Goal: Task Accomplishment & Management: Manage account settings

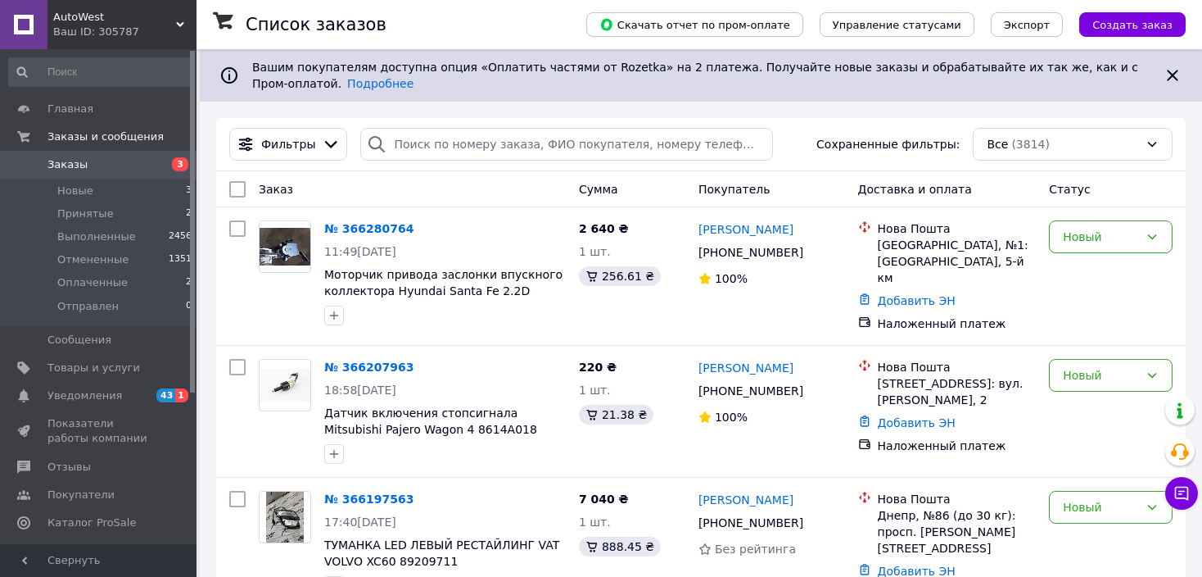
click at [294, 244] on img at bounding box center [285, 247] width 51 height 38
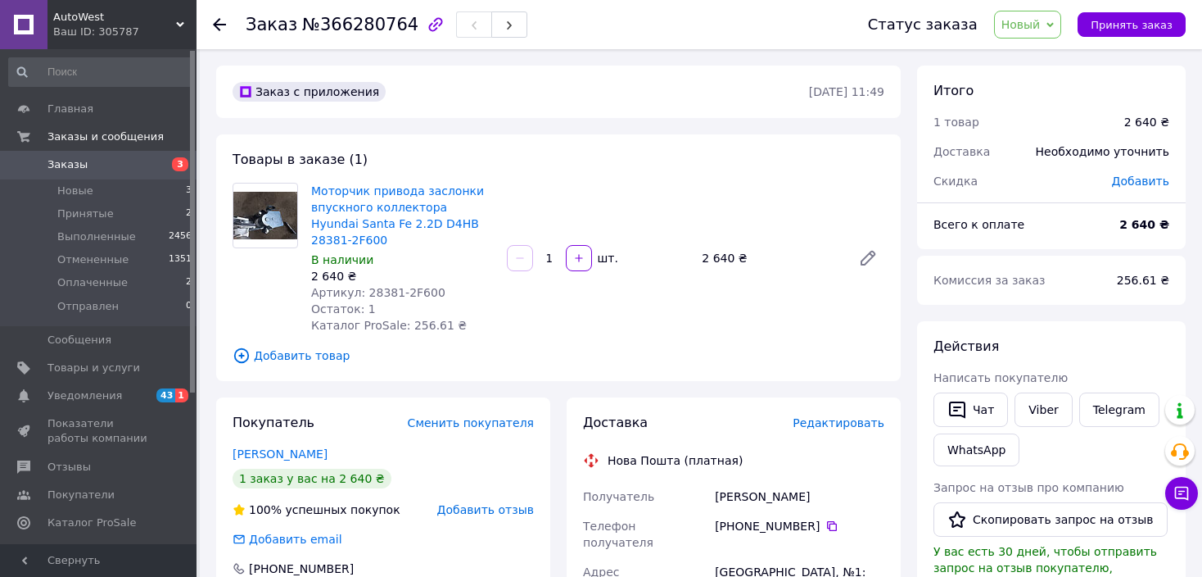
click at [250, 224] on img at bounding box center [265, 216] width 64 height 48
click at [392, 214] on link "Моторчик привода заслонки впускного коллектора Hyundai Santa Fe 2.2D D4HB 28381…" at bounding box center [397, 215] width 173 height 62
click at [107, 169] on span "Заказы" at bounding box center [100, 164] width 104 height 15
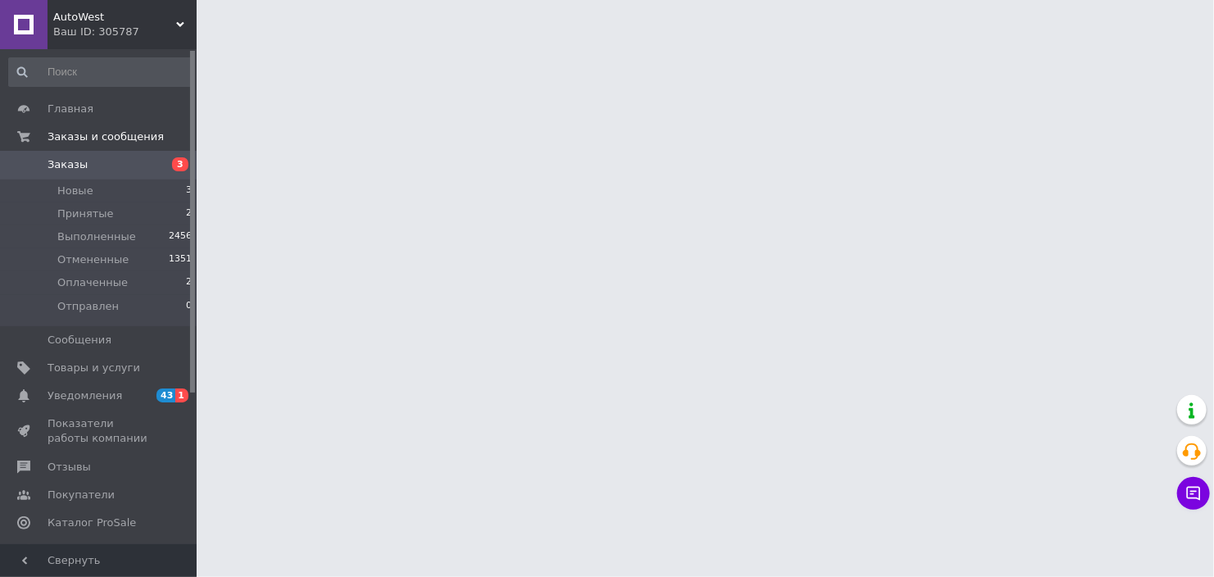
click at [102, 396] on span "Уведомления" at bounding box center [85, 395] width 75 height 15
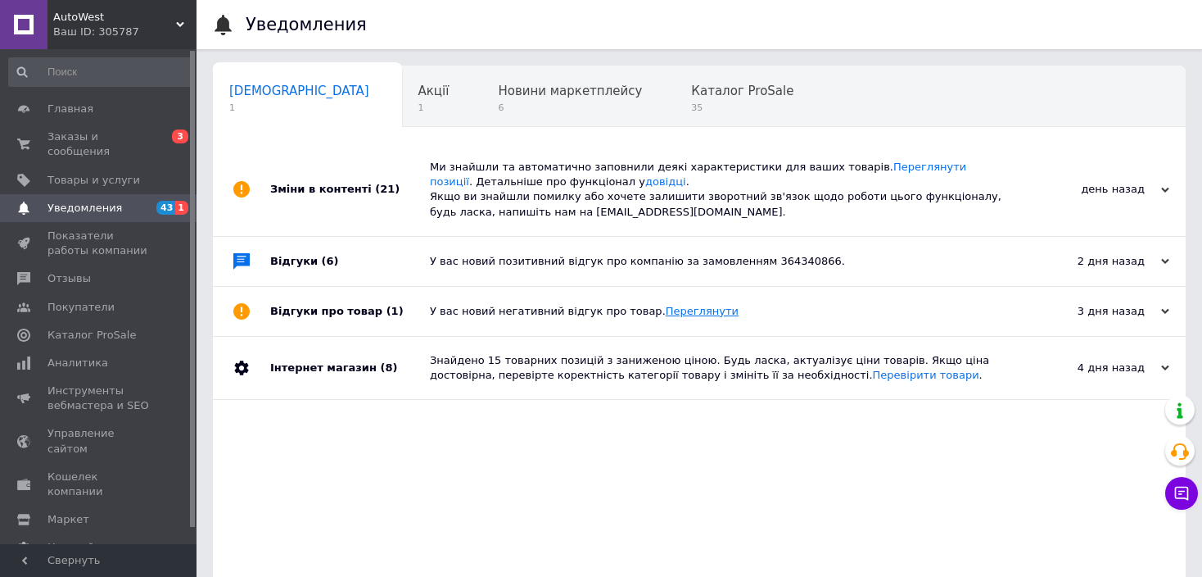
click at [666, 315] on link "Переглянути" at bounding box center [702, 311] width 73 height 12
click at [92, 135] on span "Заказы и сообщения" at bounding box center [100, 143] width 104 height 29
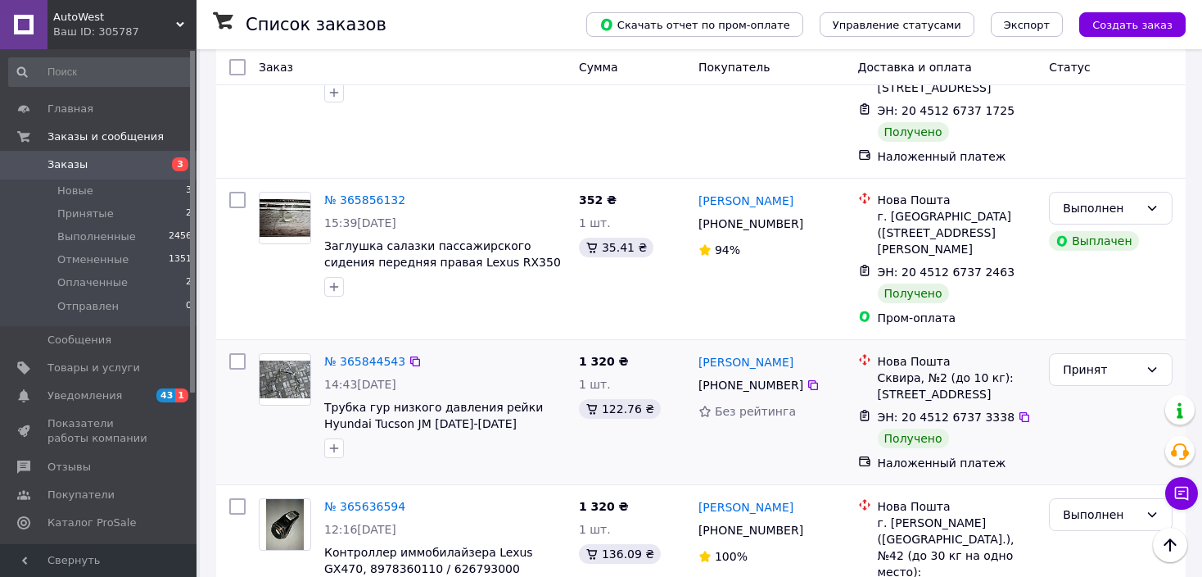
scroll to position [819, 0]
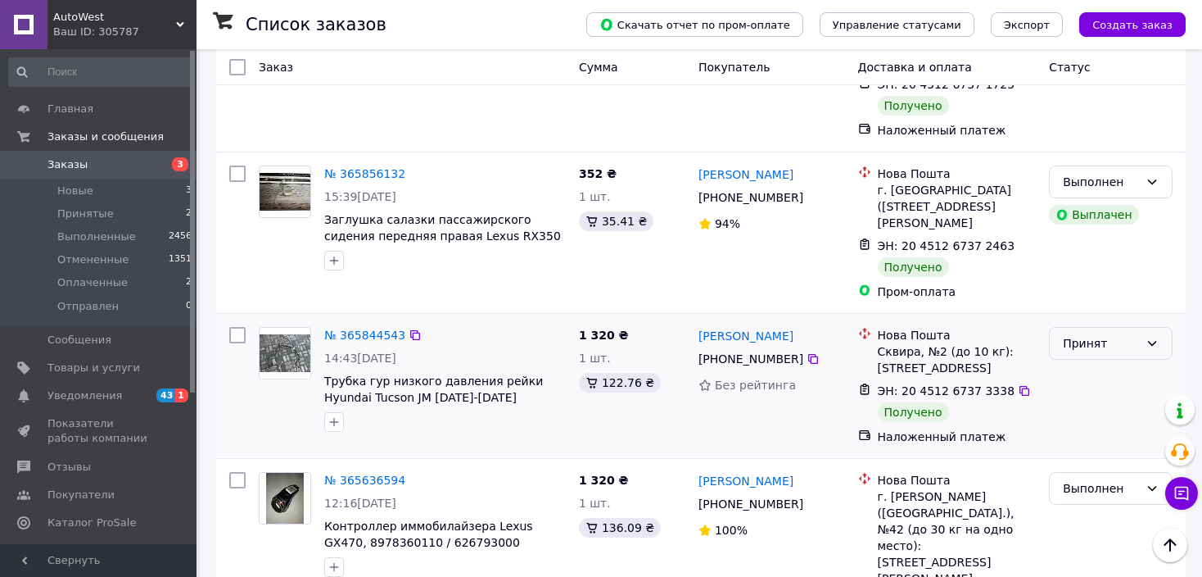
click at [1149, 337] on icon at bounding box center [1152, 343] width 13 height 13
click at [1115, 316] on li "Выполнен" at bounding box center [1111, 317] width 122 height 29
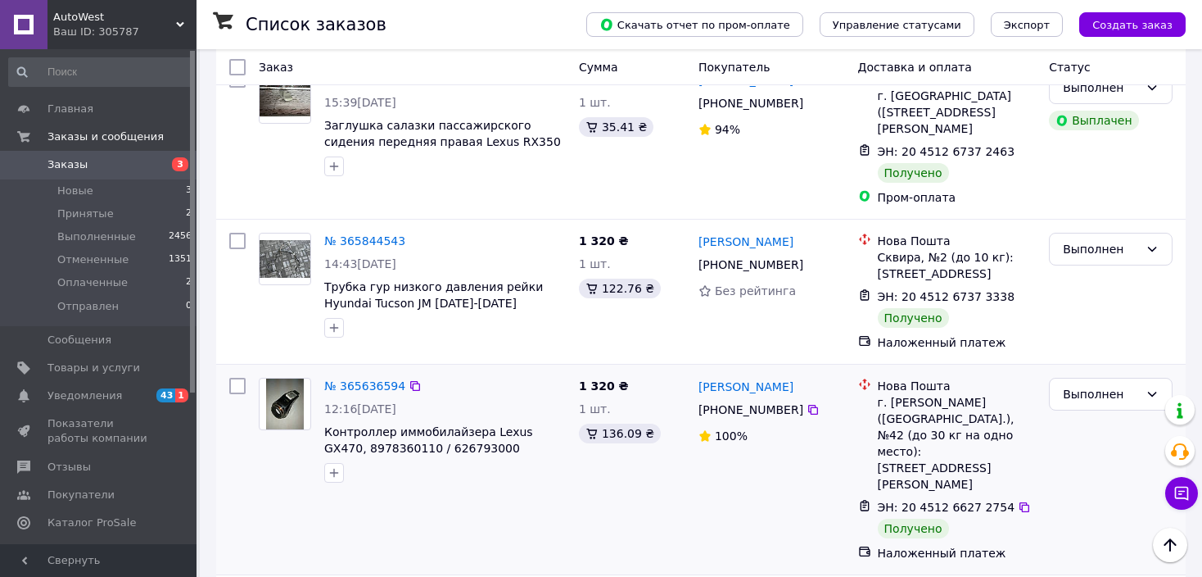
scroll to position [901, 0]
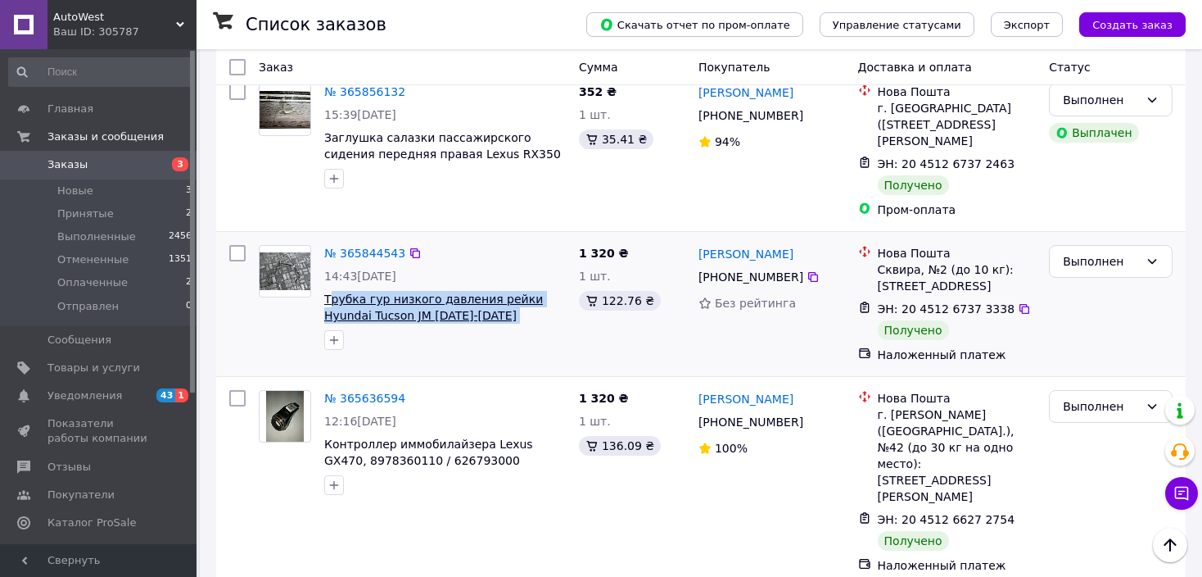
drag, startPoint x: 510, startPoint y: 256, endPoint x: 363, endPoint y: 237, distance: 148.7
click at [328, 291] on span "Трубка гур низкого давления рейки Hyundai Tucson JM 2004-2006г 575402E001" at bounding box center [445, 307] width 242 height 33
drag, startPoint x: 319, startPoint y: 240, endPoint x: 487, endPoint y: 251, distance: 168.2
click at [504, 256] on div "№ 365844543 14:43, 09.10.2025 Трубка гур низкого давления рейки Hyundai Tucson …" at bounding box center [445, 297] width 255 height 118
copy span "Трубка гур низкого давления рейки Hyundai Tucson JM 2004-2006г 575402E001"
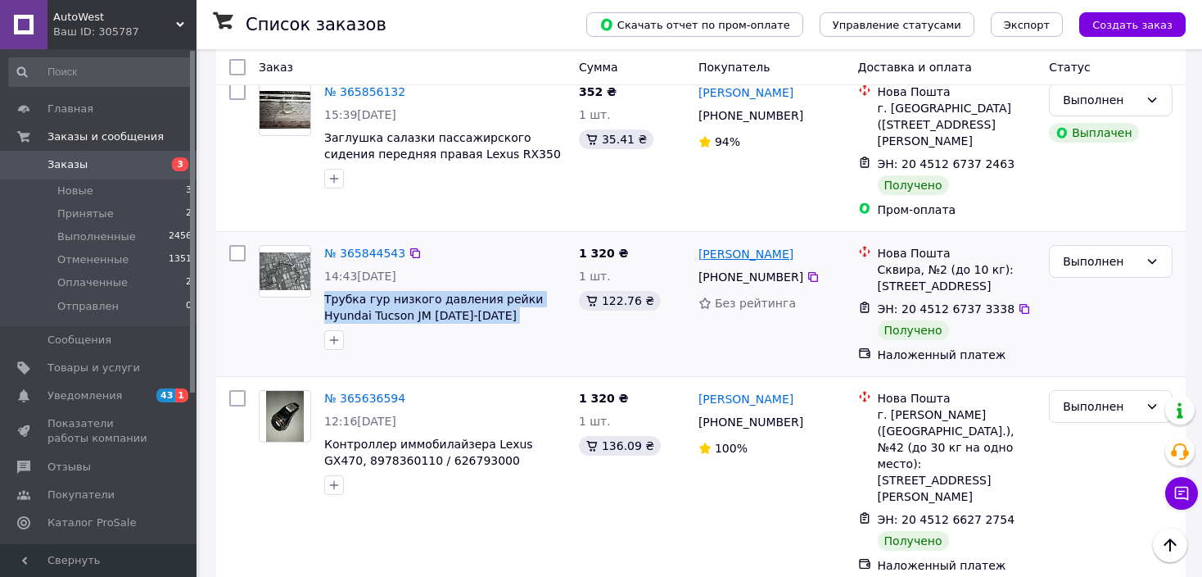
drag, startPoint x: 792, startPoint y: 223, endPoint x: 741, endPoint y: 198, distance: 56.4
click at [741, 238] on div "Дмитро Татков +380 96 693 81 05 Без рейтинга" at bounding box center [772, 303] width 160 height 131
copy div "Татков +380 96 693 81 05"
click at [1018, 302] on icon at bounding box center [1024, 308] width 13 height 13
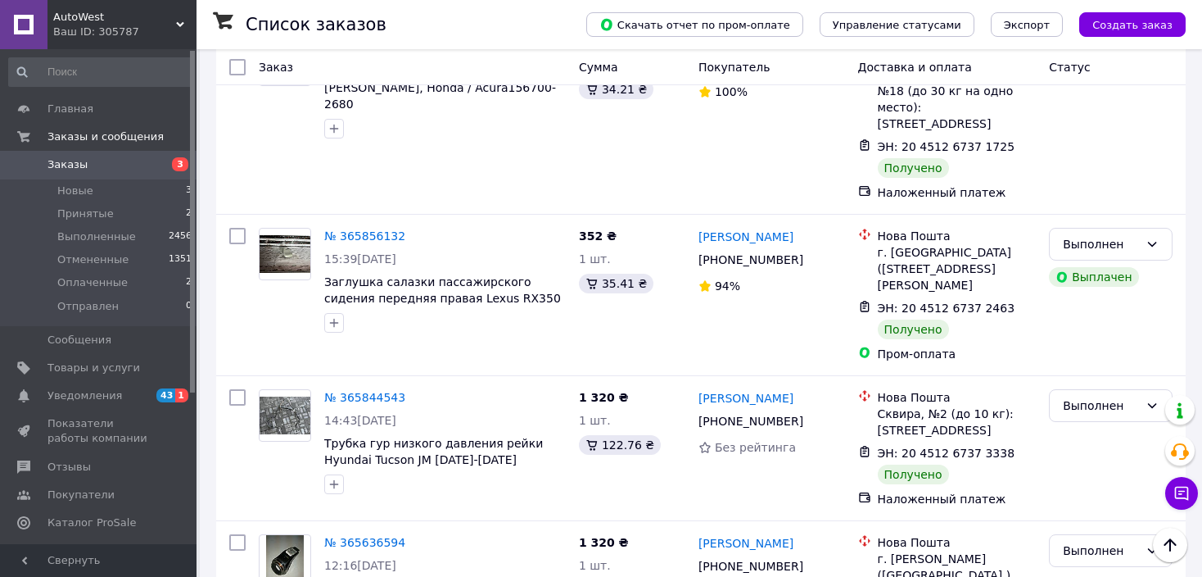
scroll to position [737, 0]
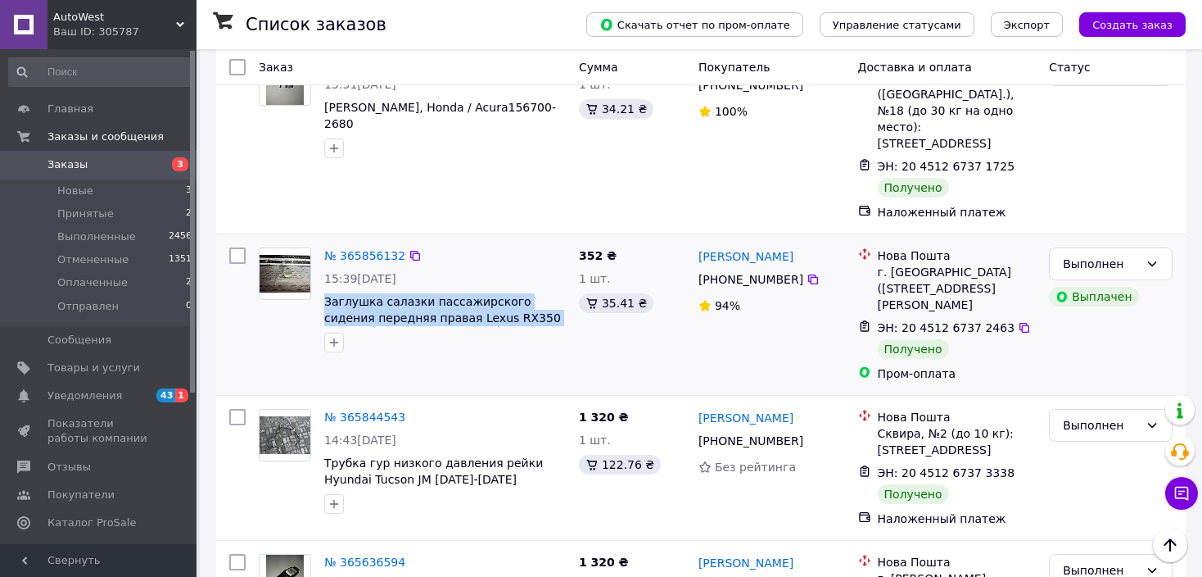
drag, startPoint x: 540, startPoint y: 279, endPoint x: 320, endPoint y: 261, distance: 220.2
click at [320, 261] on div "№ 365856132 15:39, 09.10.2025 Заглушка салазки пассажирского сидения передняя п…" at bounding box center [445, 300] width 255 height 118
copy span "Заглушка салазки пассажирского сидения передняя правая Lexus RX350 2003-2009"
drag, startPoint x: 793, startPoint y: 235, endPoint x: 736, endPoint y: 217, distance: 59.3
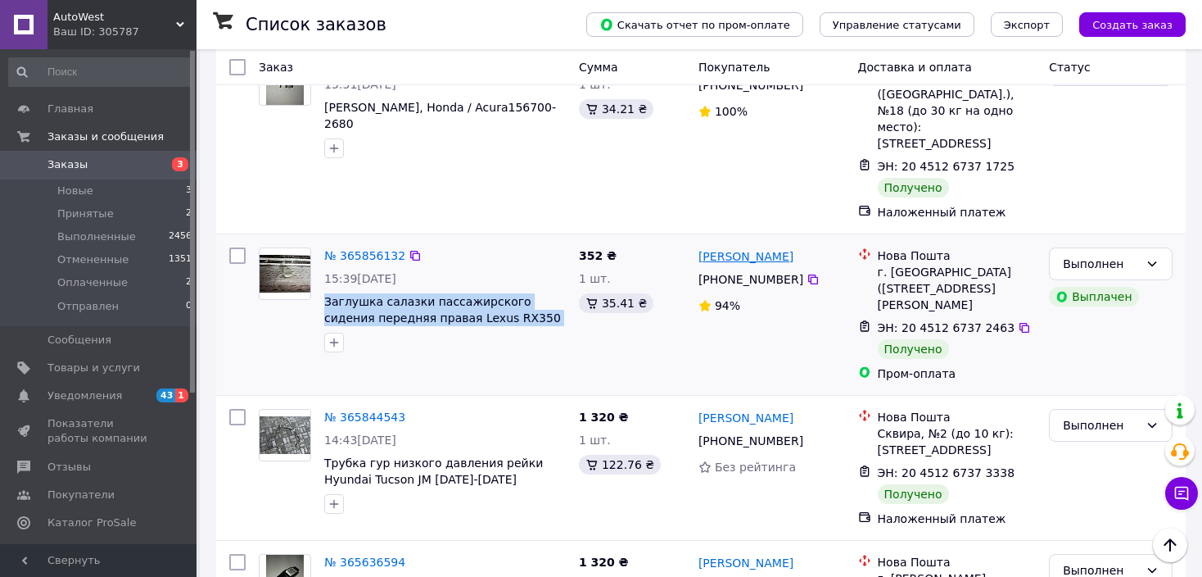
click at [736, 241] on div "Сергій Боченко +380 93 910 75 00 94%" at bounding box center [772, 314] width 160 height 147
copy div "Боченко +380 93 910 75 00"
click at [1020, 323] on icon at bounding box center [1025, 328] width 10 height 10
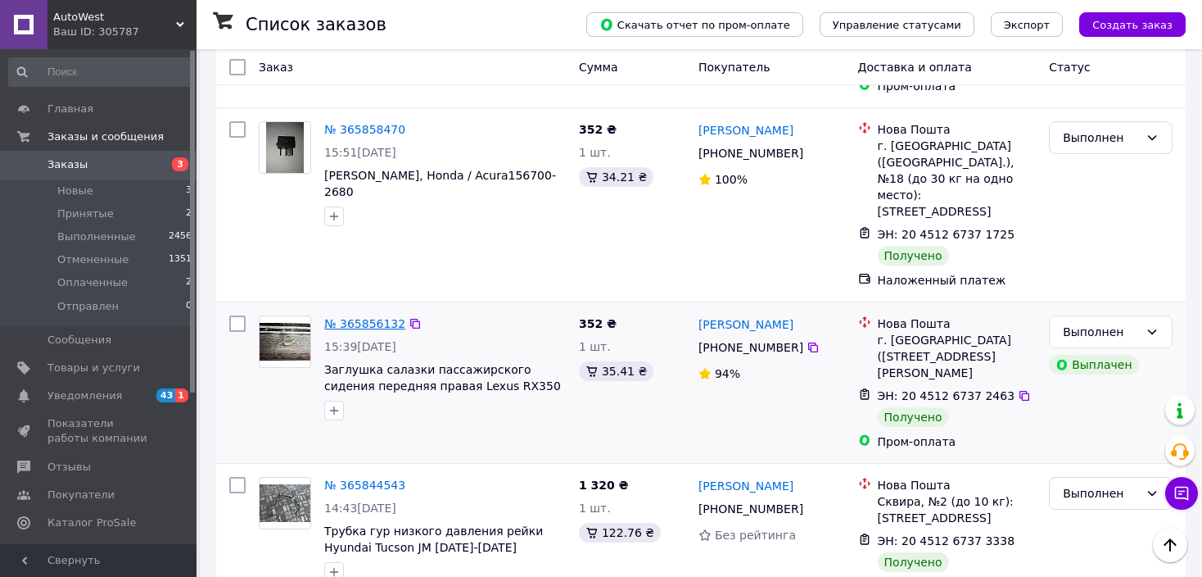
scroll to position [573, 0]
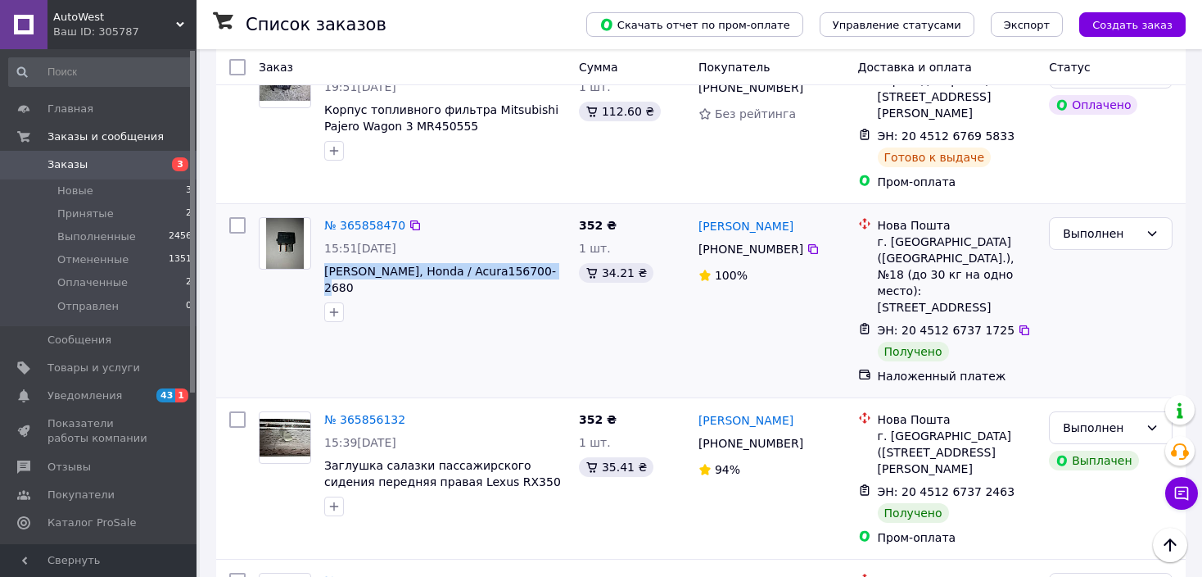
drag, startPoint x: 541, startPoint y: 240, endPoint x: 319, endPoint y: 240, distance: 222.0
click at [319, 240] on div "№ 365858470 15:51, 09.10.2025 Реле Denso, Honda / Acura156700-2680" at bounding box center [445, 269] width 255 height 118
copy span "Реле Denso, Honda / Acura156700-2680"
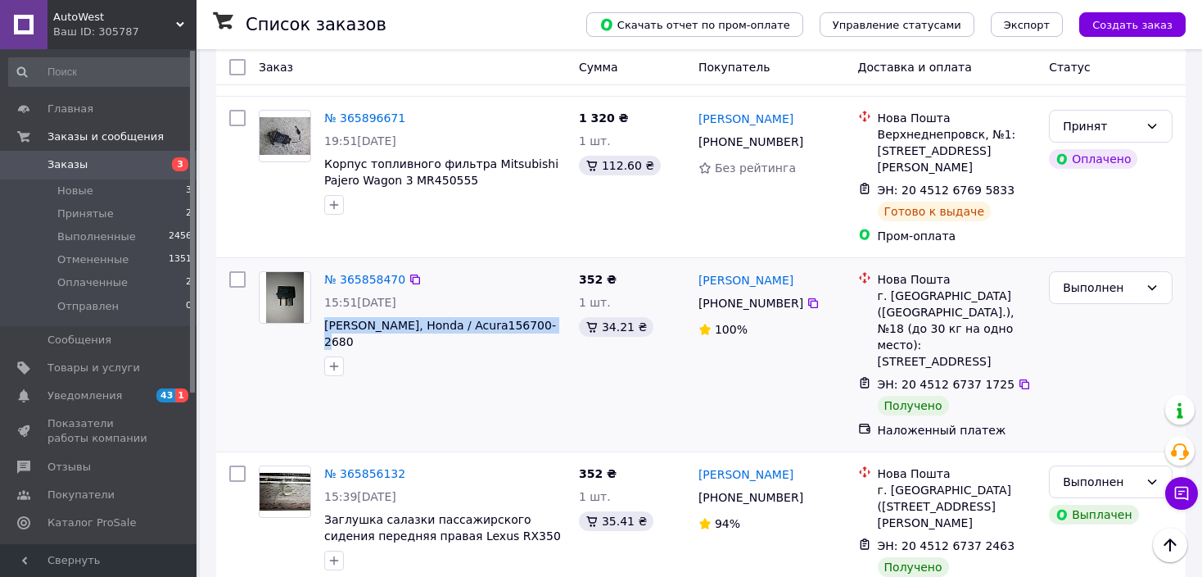
scroll to position [491, 0]
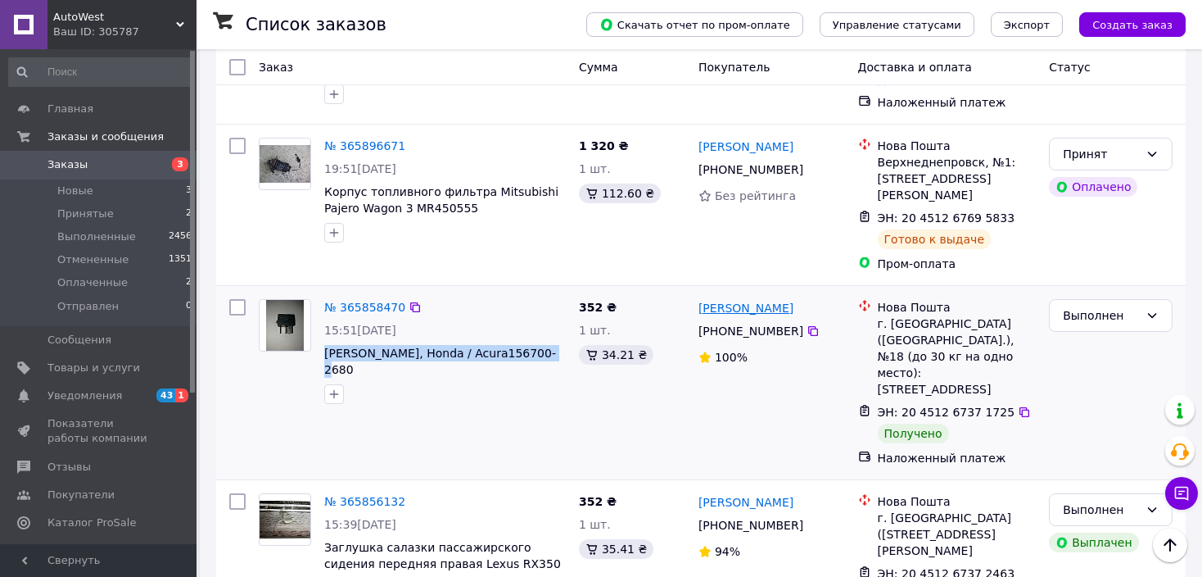
drag, startPoint x: 792, startPoint y: 306, endPoint x: 759, endPoint y: 279, distance: 42.0
click at [759, 292] on div "Александр Дробович +380 96 996 71 16 100%" at bounding box center [772, 382] width 160 height 180
copy div "Дробович +380 96 996 71 16"
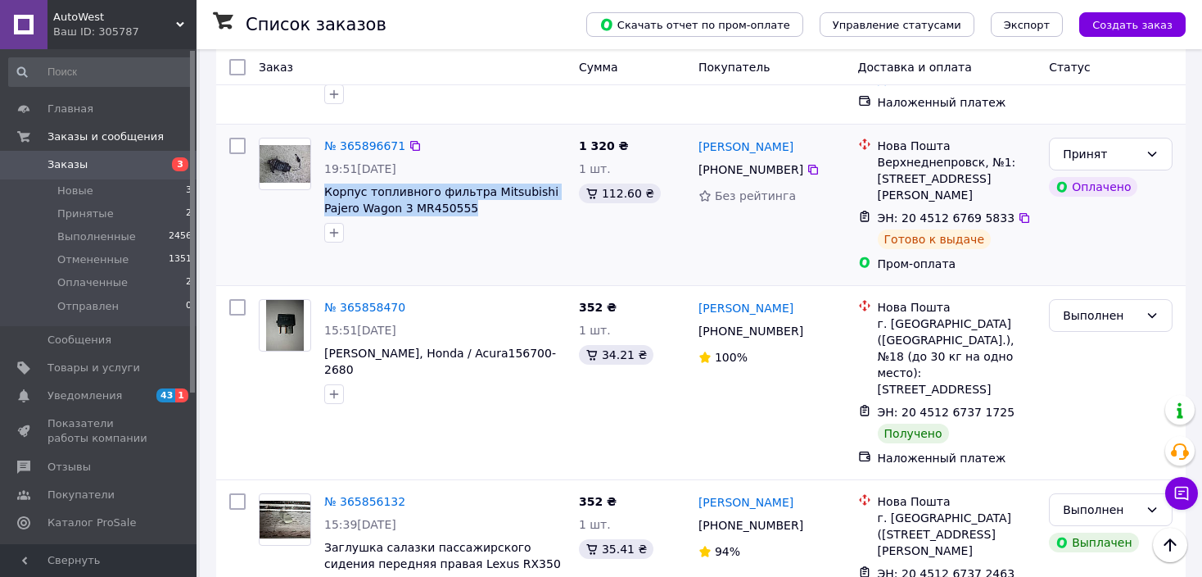
drag, startPoint x: 433, startPoint y: 196, endPoint x: 322, endPoint y: 188, distance: 111.7
click at [322, 188] on div "№ 365896671 19:51, 09.10.2025 Корпус топливного фильтра Mitsubishi Pajero Wagon…" at bounding box center [445, 190] width 255 height 118
copy span "Корпус топливного фильтра Mitsubishi Pajero Wagon 3 MR450555"
click at [1020, 213] on icon at bounding box center [1025, 218] width 10 height 10
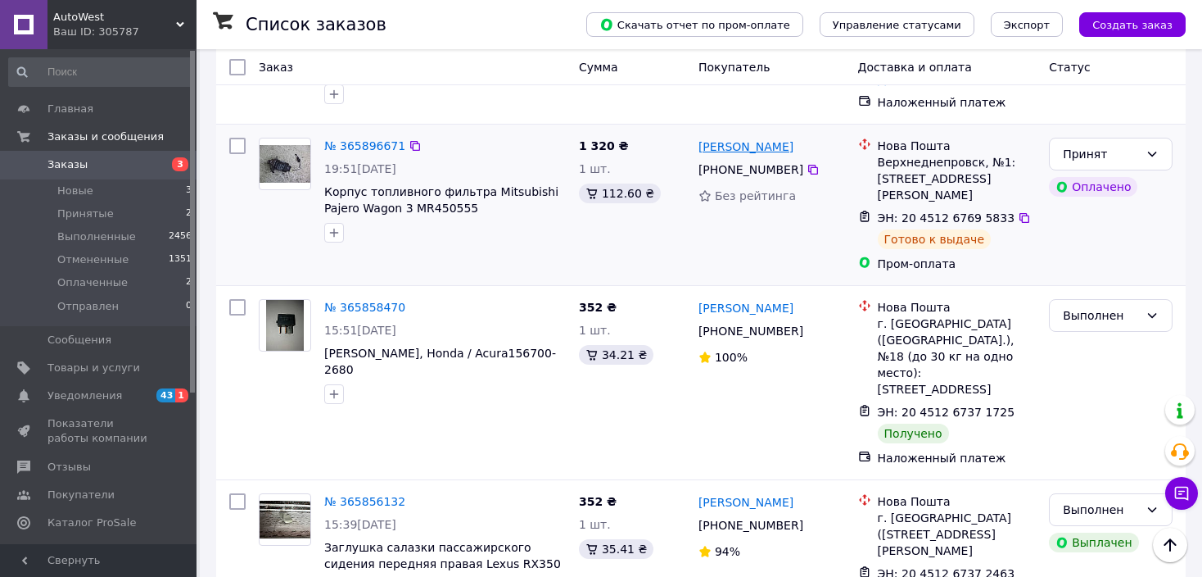
drag, startPoint x: 792, startPoint y: 160, endPoint x: 747, endPoint y: 136, distance: 50.9
click at [747, 136] on div "Николай Панасенко +380 97 905 84 13 Без рейтинга" at bounding box center [772, 204] width 160 height 147
copy div "Панасенко +380 97 905 84 13"
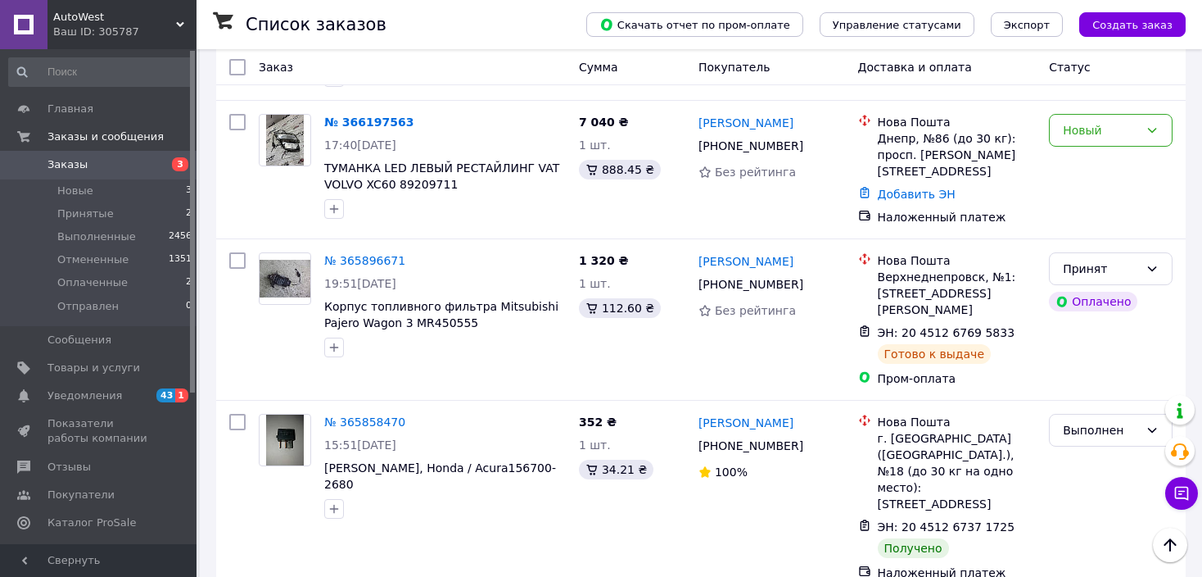
scroll to position [328, 0]
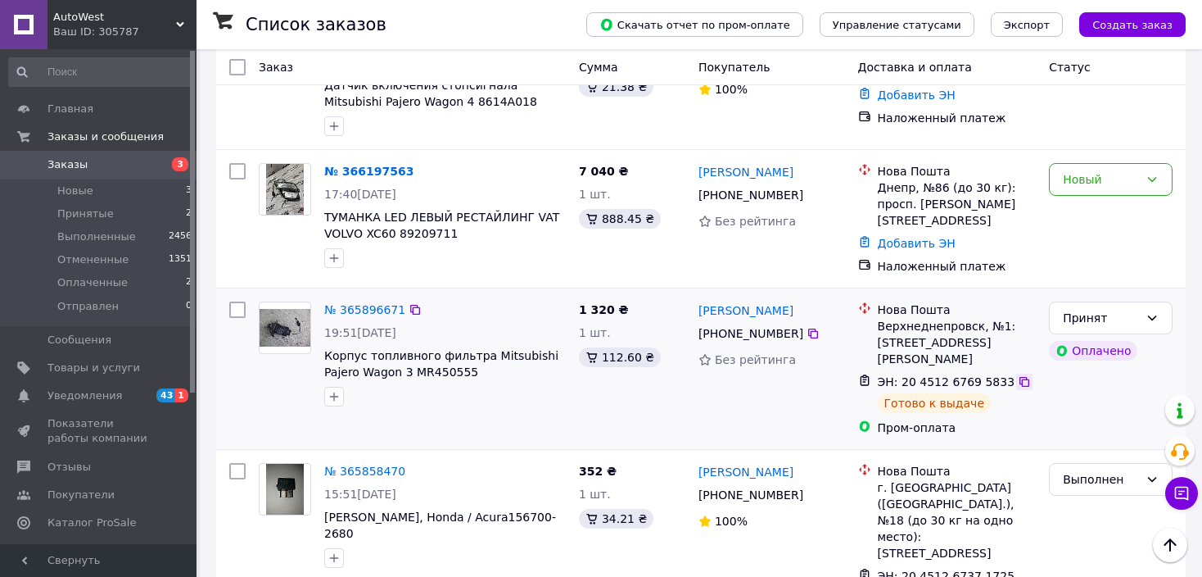
click at [1020, 377] on icon at bounding box center [1025, 382] width 10 height 10
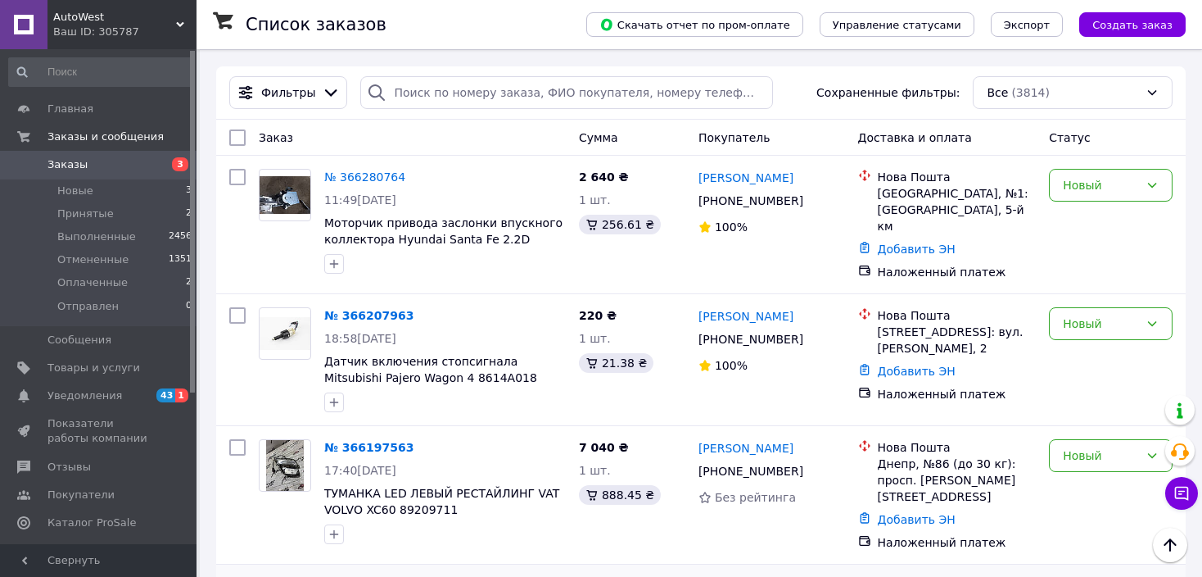
scroll to position [0, 0]
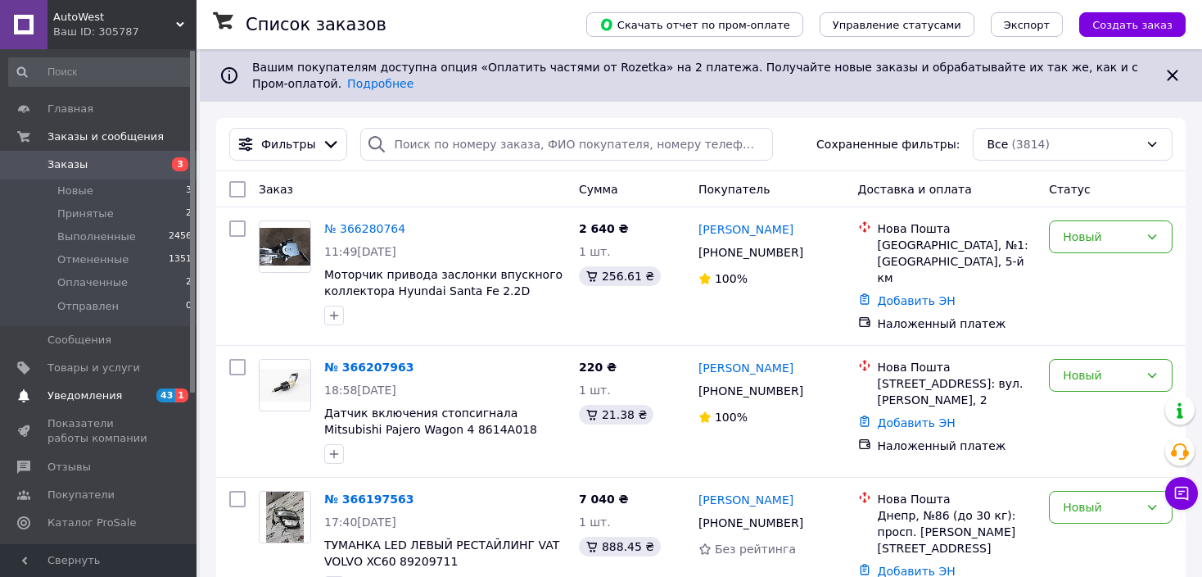
click at [103, 393] on span "Уведомления" at bounding box center [85, 395] width 75 height 15
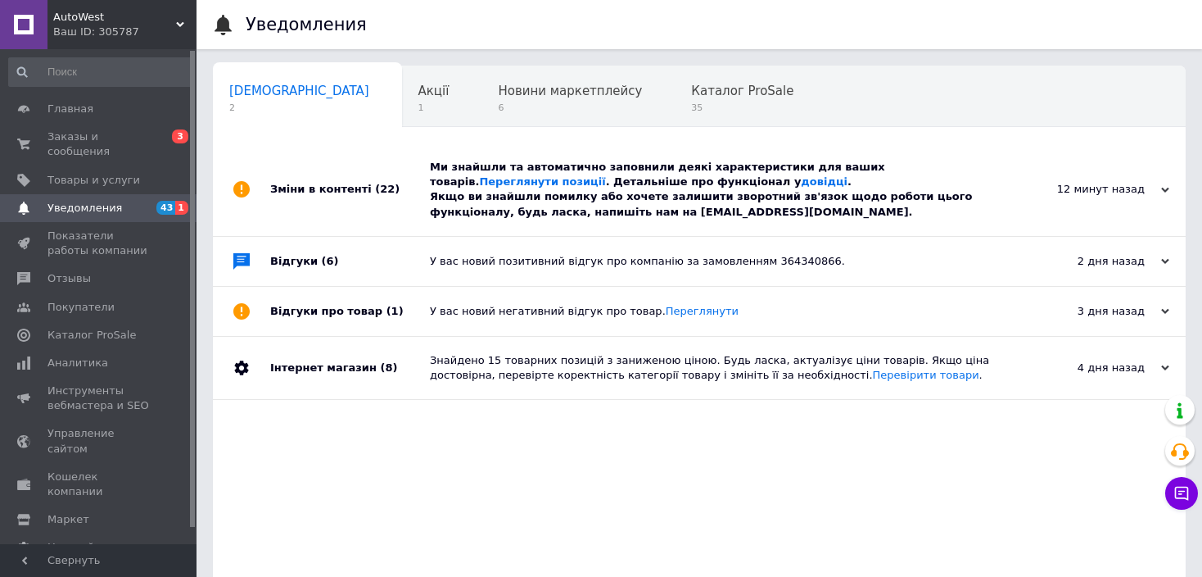
click at [885, 174] on div "Ми знайшли та автоматично заповнили деякі характеристики для ваших товарів. Пер…" at bounding box center [718, 190] width 576 height 60
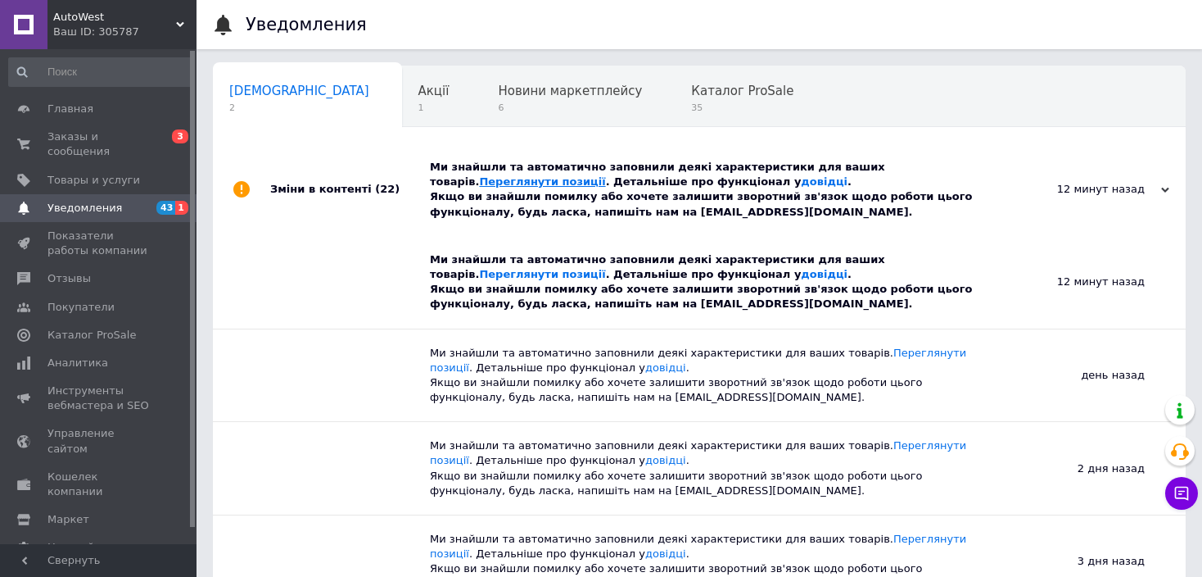
click at [605, 175] on link "Переглянути позиції" at bounding box center [542, 181] width 126 height 12
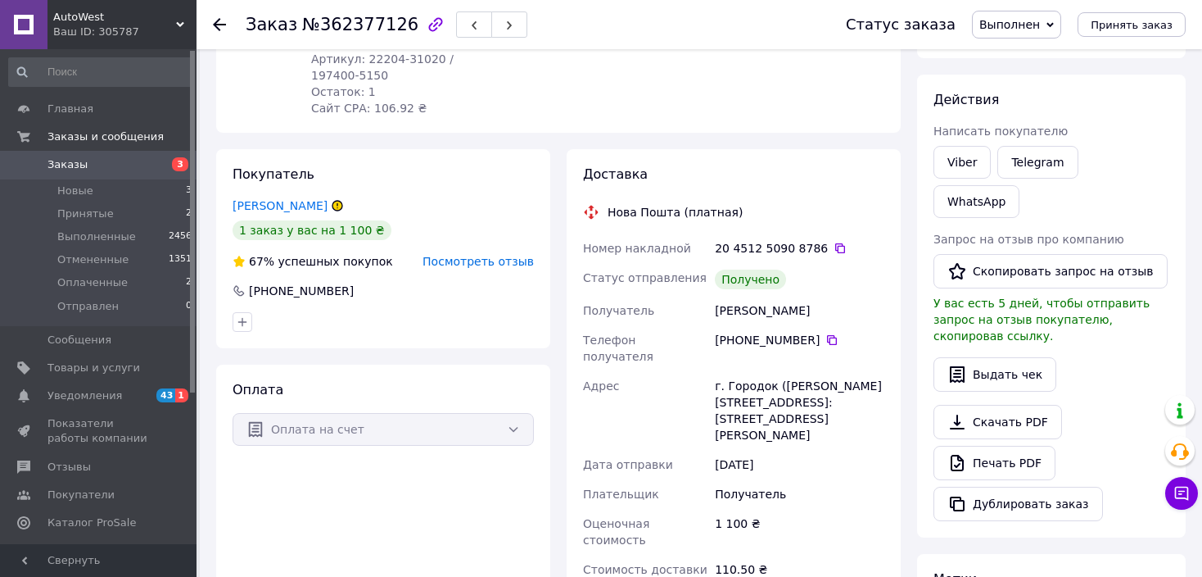
scroll to position [246, 0]
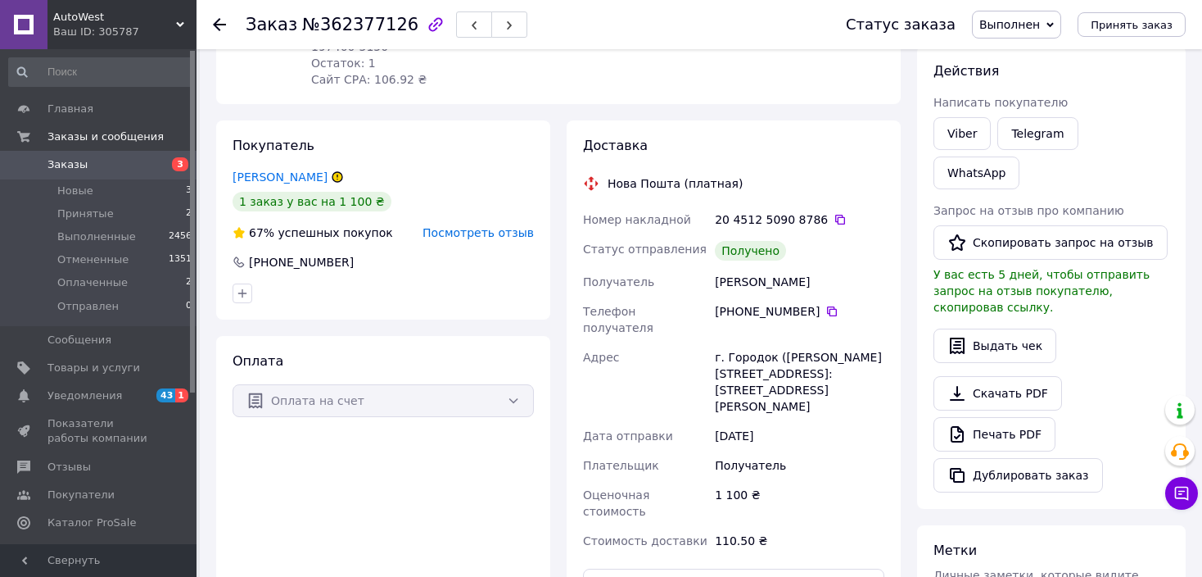
drag, startPoint x: 772, startPoint y: 371, endPoint x: 723, endPoint y: 368, distance: 49.3
click at [716, 421] on div "17.09.2025" at bounding box center [800, 435] width 176 height 29
copy div "17.09.2025"
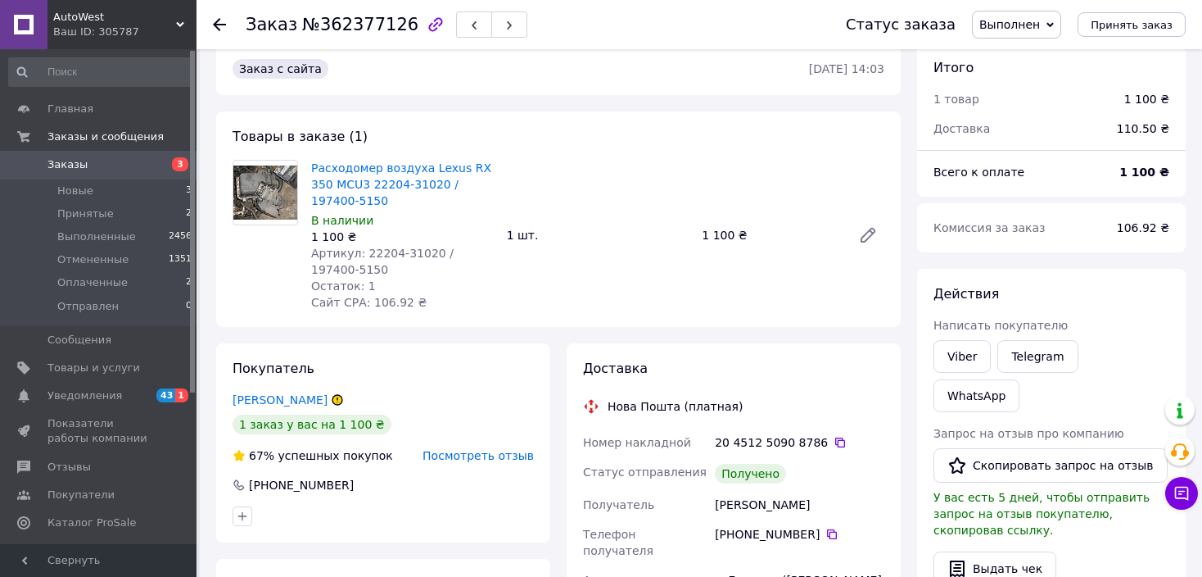
scroll to position [0, 0]
